Goal: Task Accomplishment & Management: Use online tool/utility

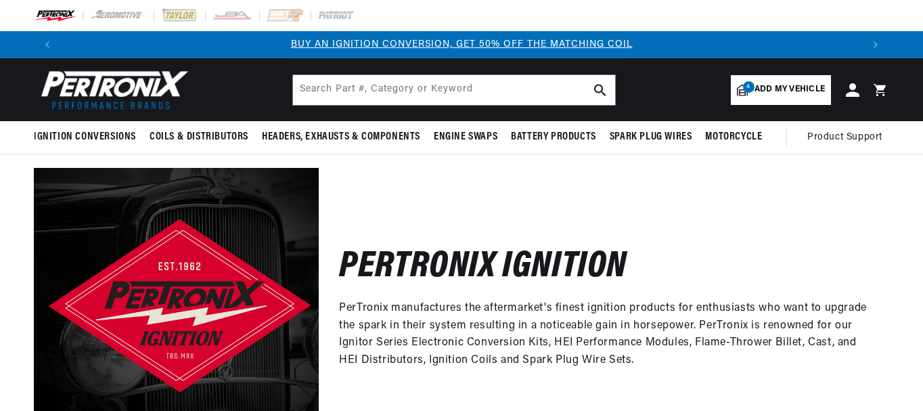
click at [777, 85] on span "Add my vehicle" at bounding box center [789, 89] width 70 height 13
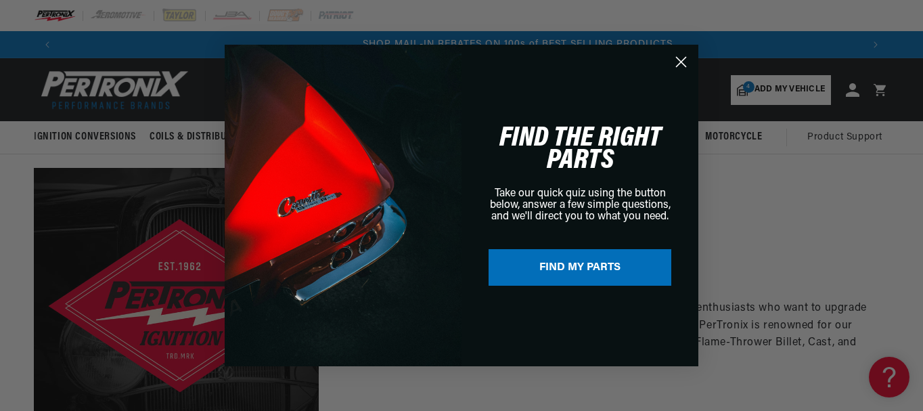
scroll to position [0, 801]
click at [681, 58] on circle "Close dialog" at bounding box center [681, 62] width 22 height 22
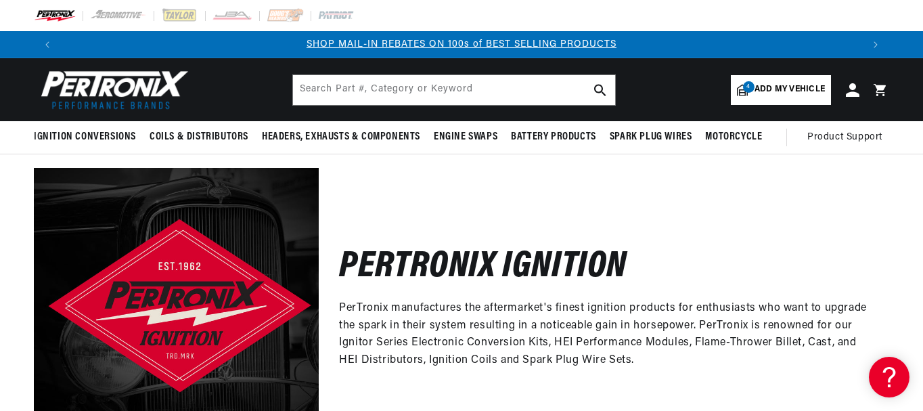
click at [790, 84] on span "Add my vehicle" at bounding box center [789, 89] width 70 height 13
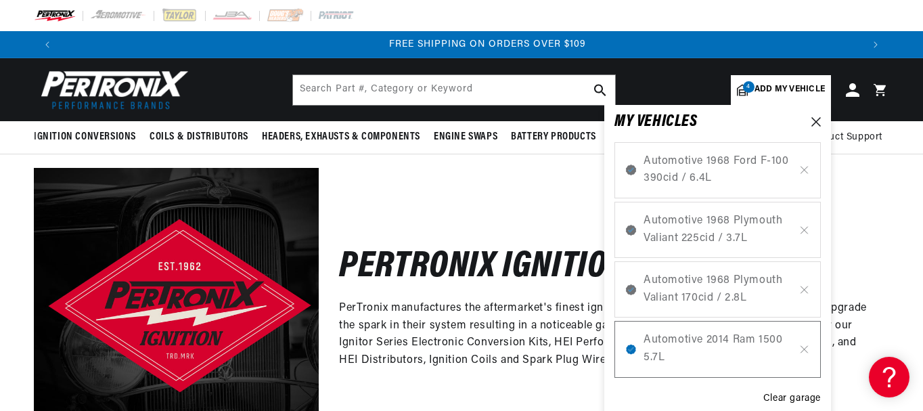
scroll to position [0, 1602]
click at [798, 398] on div "Clear garage" at bounding box center [792, 398] width 58 height 15
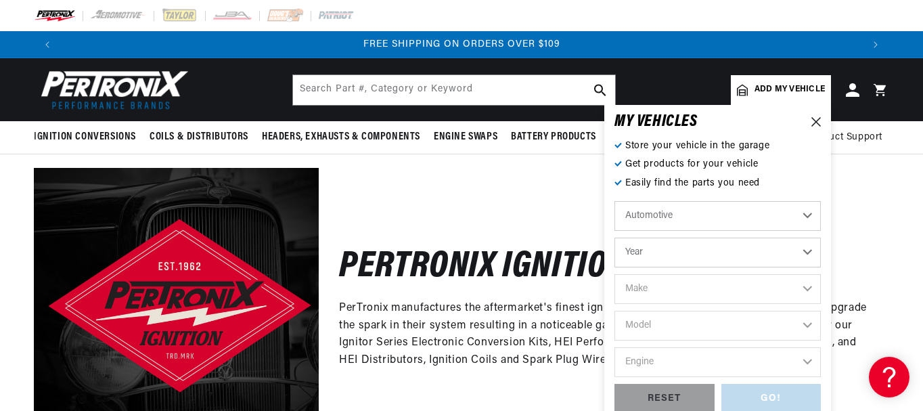
click at [768, 78] on link "Add my vehicle" at bounding box center [781, 90] width 100 height 30
click at [684, 216] on select "Automotive Agricultural Industrial Marine Motorcycle" at bounding box center [717, 216] width 206 height 30
click at [614, 201] on select "Automotive Agricultural Industrial Marine Motorcycle" at bounding box center [717, 216] width 206 height 30
click at [685, 246] on select "Year [DATE] 2021 2020 2019 2018 2017 2016 2015 2014 2013 2012 2011 2010 2009 20…" at bounding box center [717, 252] width 206 height 30
select select "1967"
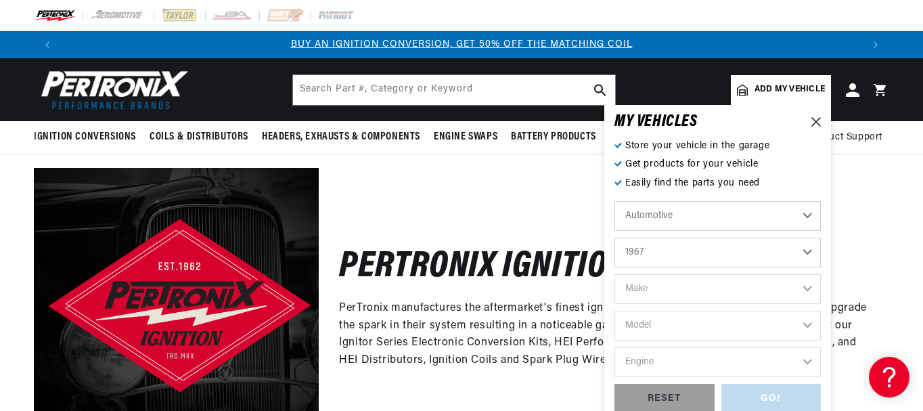
click at [614, 237] on select "Year [DATE] 2021 2020 2019 2018 2017 2016 2015 2014 2013 2012 2011 2010 2009 20…" at bounding box center [717, 252] width 206 height 30
select select "1967"
click at [683, 287] on select "Make Alfa Romeo American Motors Aston [PERSON_NAME][GEOGRAPHIC_DATA] [PERSON_NA…" at bounding box center [717, 289] width 206 height 30
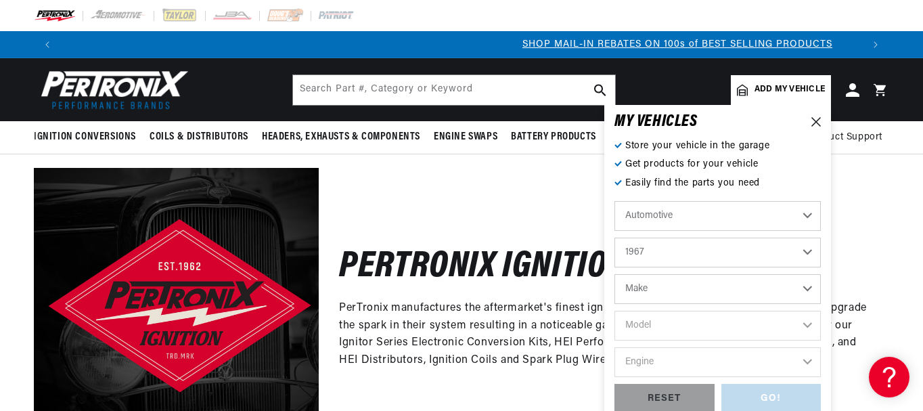
select select "Chevrolet"
click at [614, 274] on select "Make Alfa Romeo American Motors Aston [PERSON_NAME][GEOGRAPHIC_DATA] [PERSON_NA…" at bounding box center [717, 289] width 206 height 30
select select "Chevrolet"
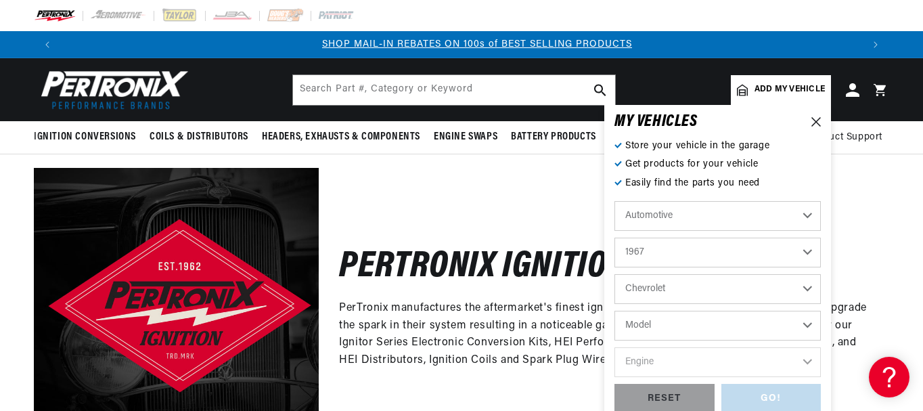
scroll to position [0, 801]
click at [676, 319] on select "Model [GEOGRAPHIC_DATA] [GEOGRAPHIC_DATA] C10 Pickup C10 Suburban C20 Pickup C2…" at bounding box center [717, 326] width 206 height 30
select select "Camaro"
click at [614, 311] on select "Model [GEOGRAPHIC_DATA] [GEOGRAPHIC_DATA] C10 Pickup C10 Suburban C20 Pickup C2…" at bounding box center [717, 326] width 206 height 30
select select "Camaro"
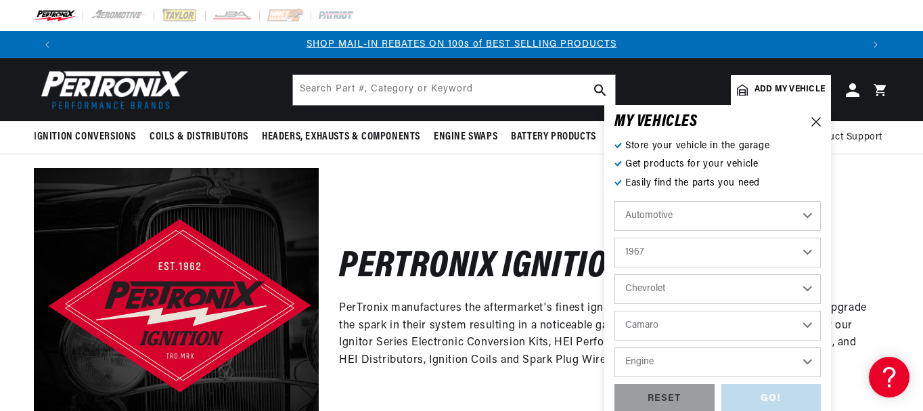
click at [682, 362] on select "Engine 6.6L 230cid / 3.8L 250cid / 4.1L 302cid / 4.9L 305cid / 5.0L 327cid / 5.…" at bounding box center [717, 362] width 206 height 30
select select "327cid-5.4L"
click at [614, 347] on select "Engine 6.6L 230cid / 3.8L 250cid / 4.1L 302cid / 4.9L 305cid / 5.0L 327cid / 5.…" at bounding box center [717, 362] width 206 height 30
select select "327cid-5.4L"
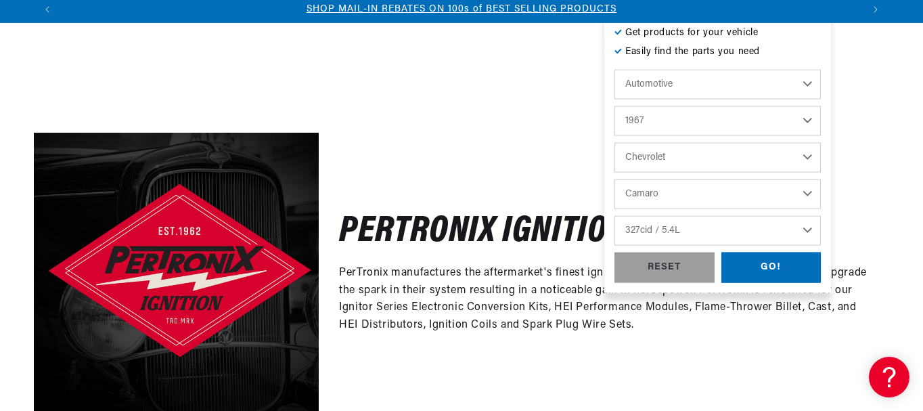
scroll to position [68, 0]
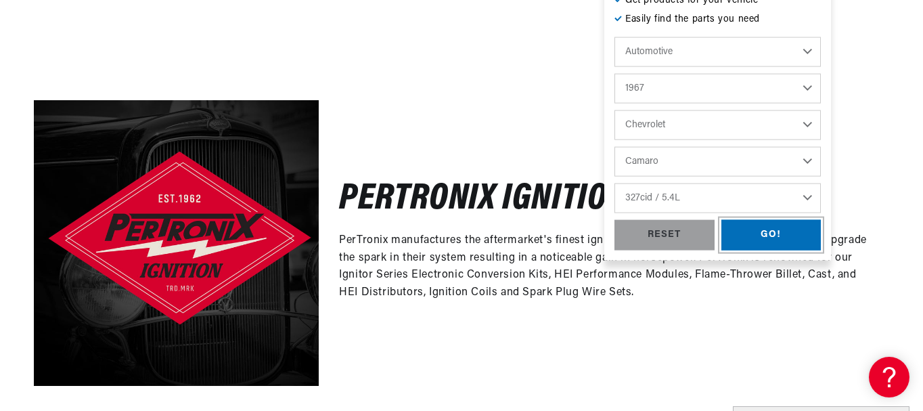
click at [762, 233] on div "GO!" at bounding box center [771, 235] width 100 height 30
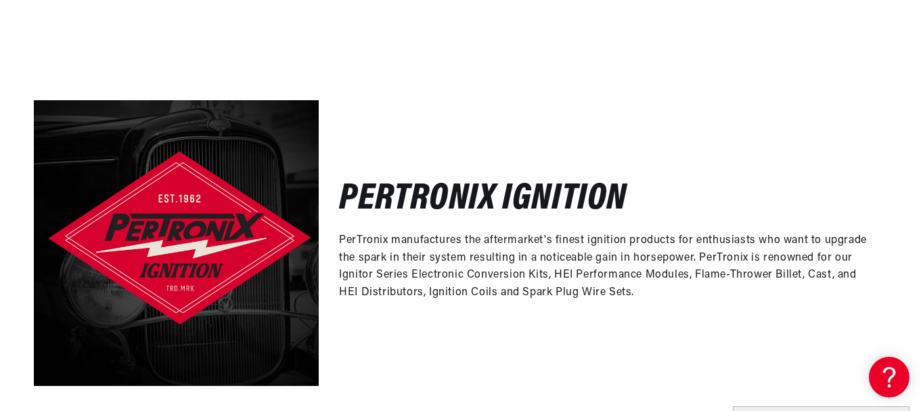
scroll to position [0, 1602]
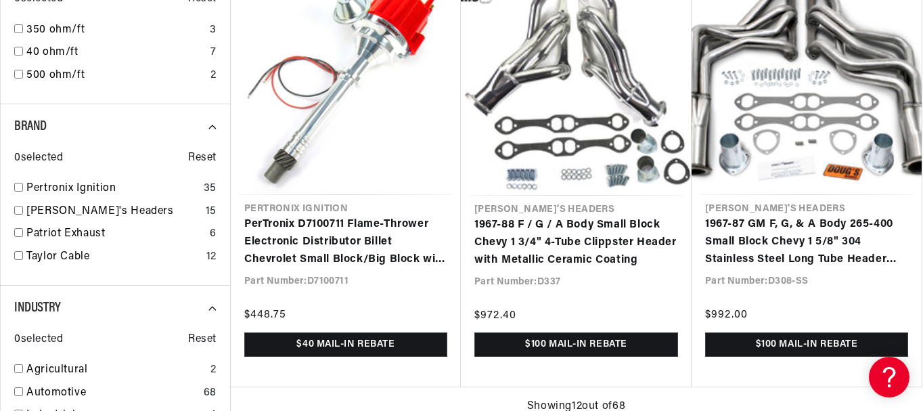
scroll to position [0, 1602]
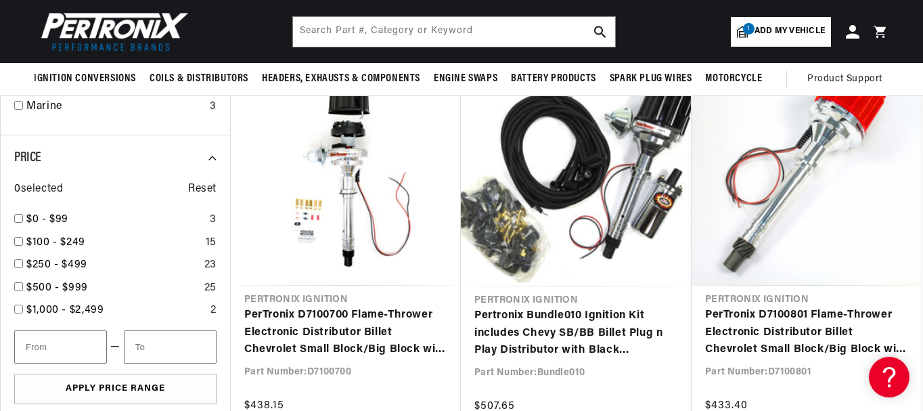
scroll to position [1827, 0]
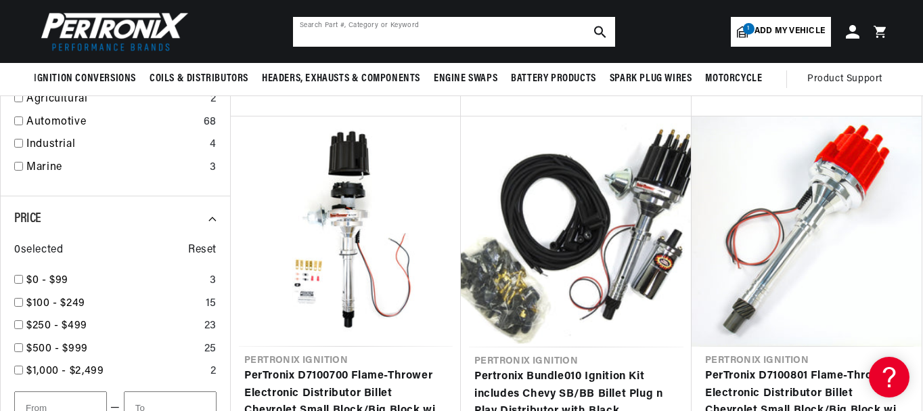
click at [465, 31] on input "text" at bounding box center [454, 32] width 322 height 30
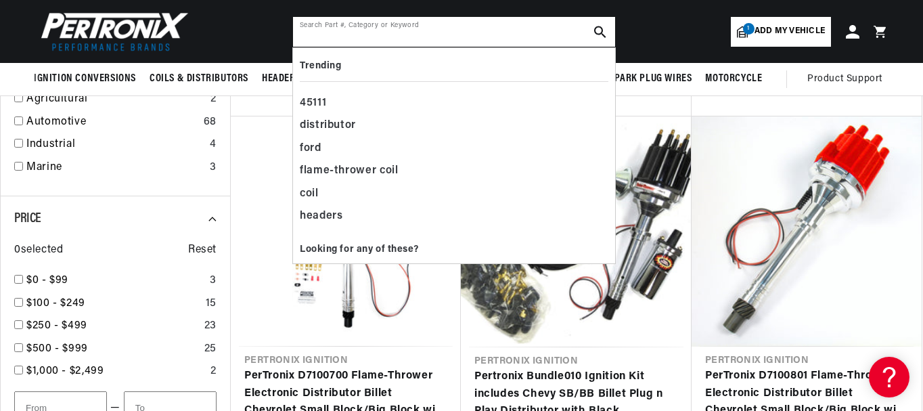
scroll to position [0, 801]
